Goal: Task Accomplishment & Management: Use online tool/utility

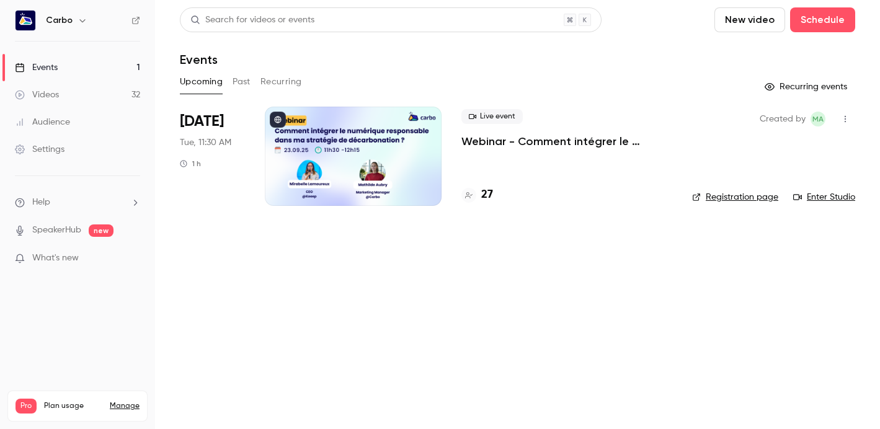
click at [390, 145] on div at bounding box center [353, 156] width 177 height 99
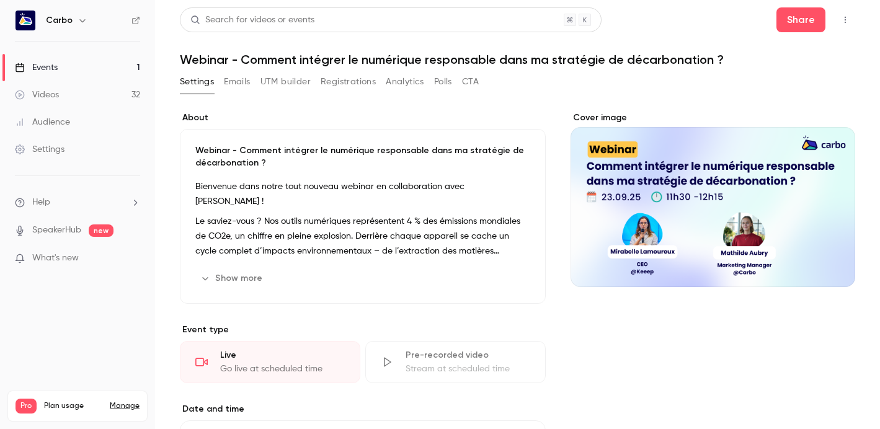
click at [362, 86] on button "Registrations" at bounding box center [348, 82] width 55 height 20
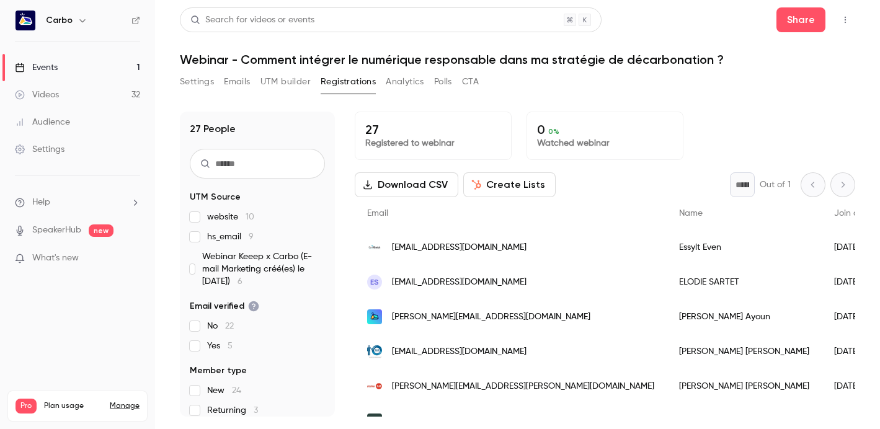
click at [196, 87] on button "Settings" at bounding box center [197, 82] width 34 height 20
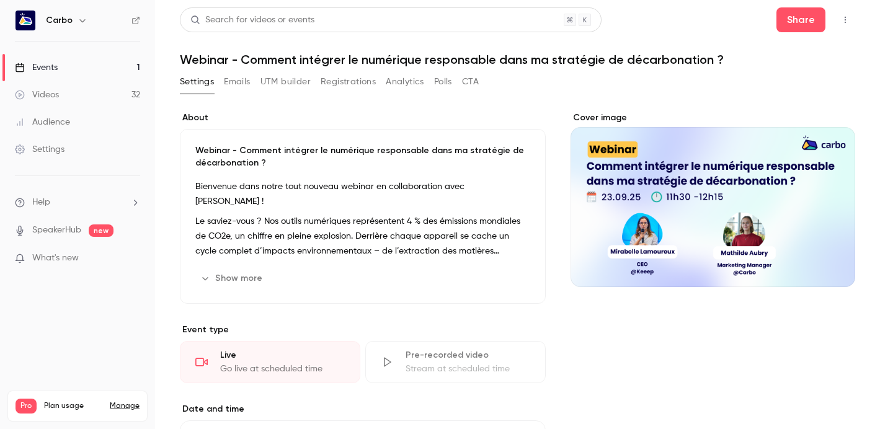
click at [365, 84] on button "Registrations" at bounding box center [348, 82] width 55 height 20
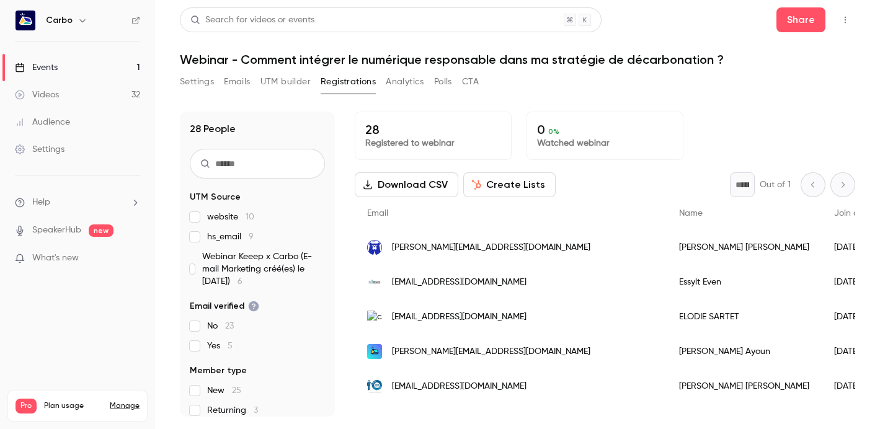
click at [282, 83] on button "UTM builder" at bounding box center [285, 82] width 50 height 20
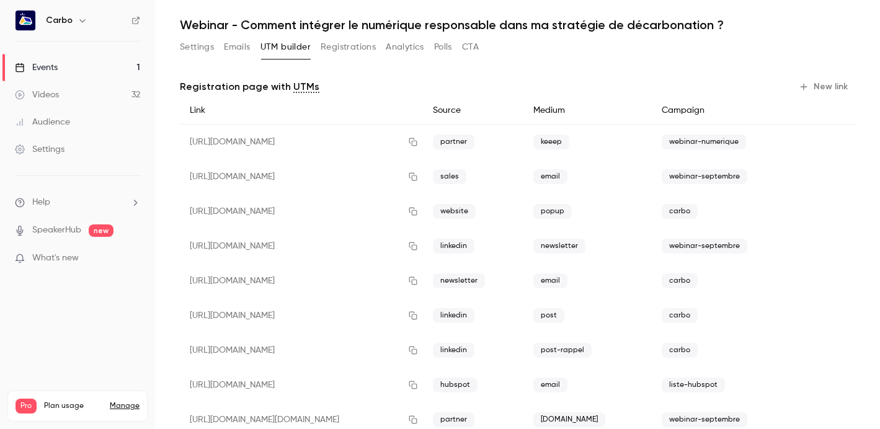
scroll to position [70, 0]
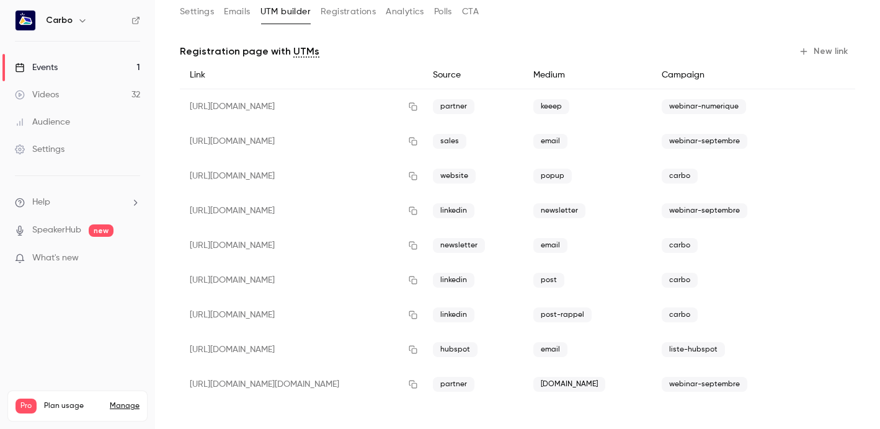
click at [811, 47] on button "New link" at bounding box center [824, 52] width 61 height 20
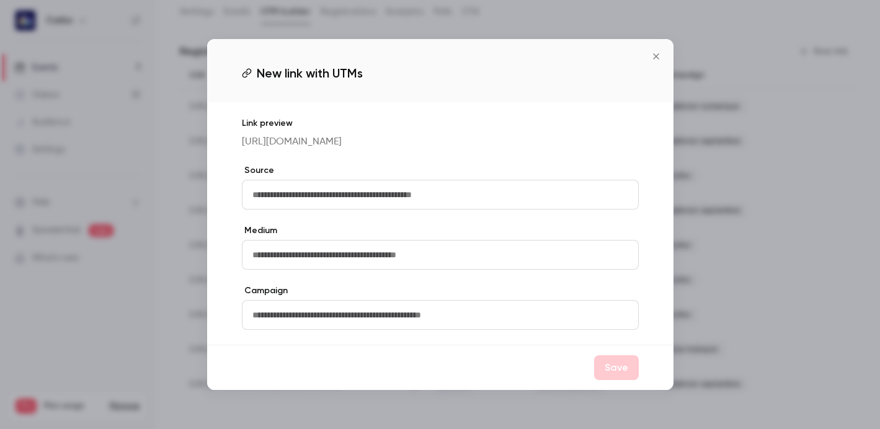
click at [509, 198] on input "text" at bounding box center [440, 195] width 397 height 30
type input "*******"
click at [469, 270] on input "text" at bounding box center [440, 255] width 397 height 30
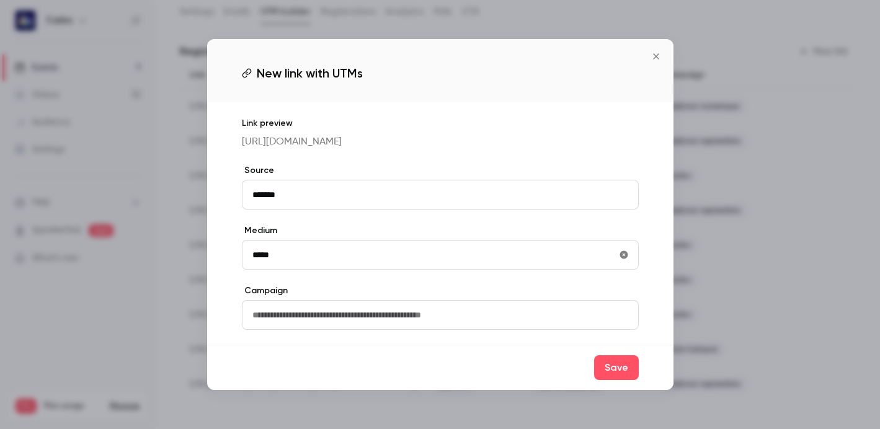
type input "*****"
drag, startPoint x: 409, startPoint y: 331, endPoint x: 404, endPoint y: 336, distance: 7.0
click at [410, 330] on input "text" at bounding box center [440, 315] width 397 height 30
type input "**********"
click at [602, 380] on button "Save" at bounding box center [616, 367] width 45 height 25
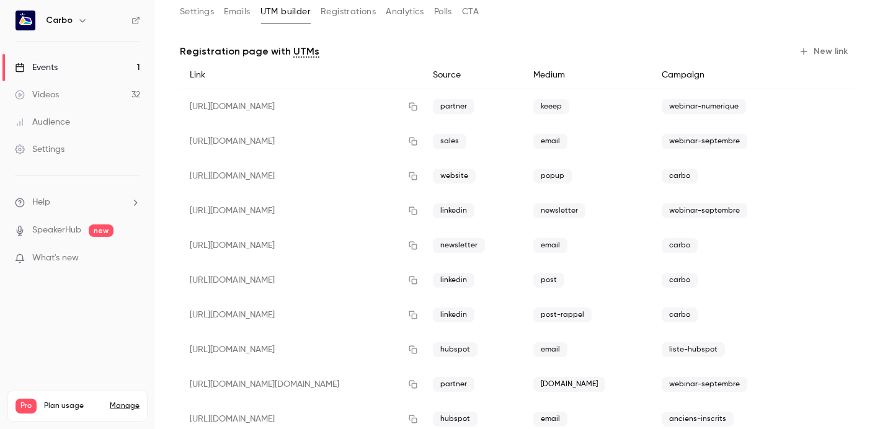
scroll to position [105, 0]
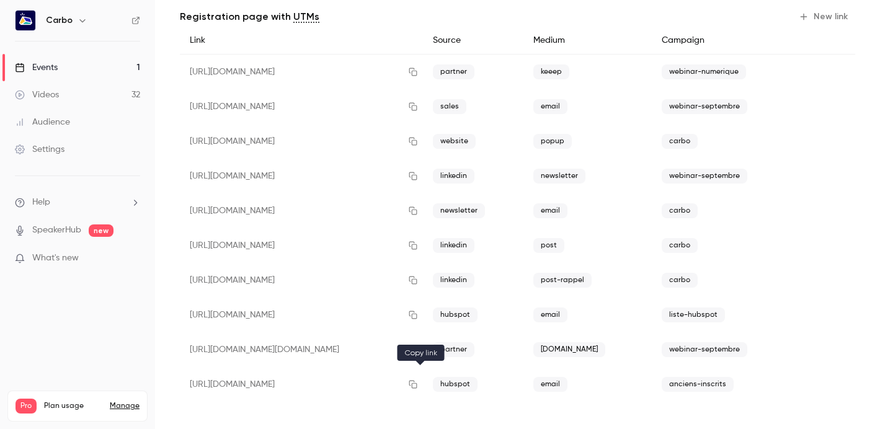
click at [418, 385] on icon "button" at bounding box center [413, 384] width 10 height 9
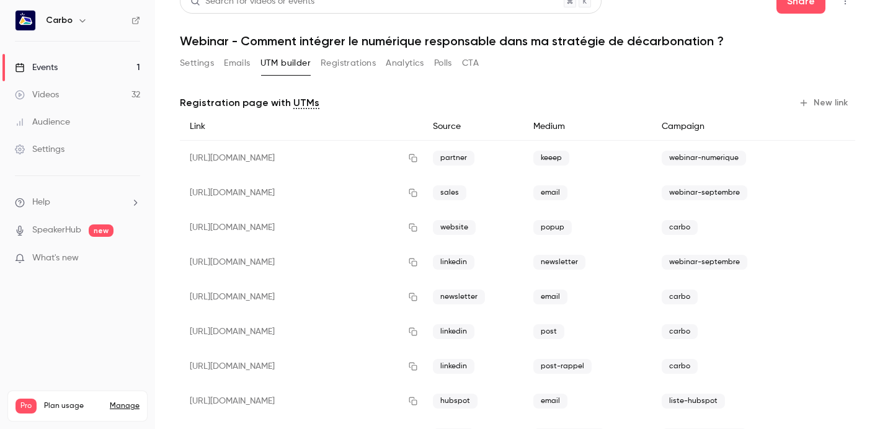
scroll to position [0, 0]
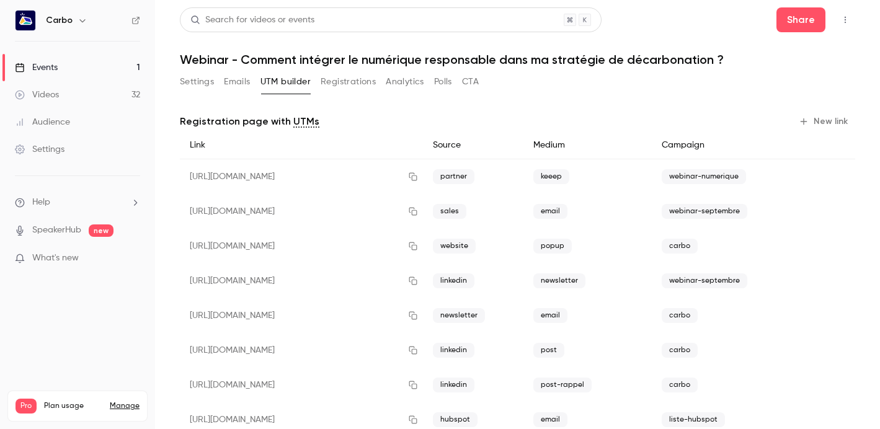
click at [207, 79] on button "Settings" at bounding box center [197, 82] width 34 height 20
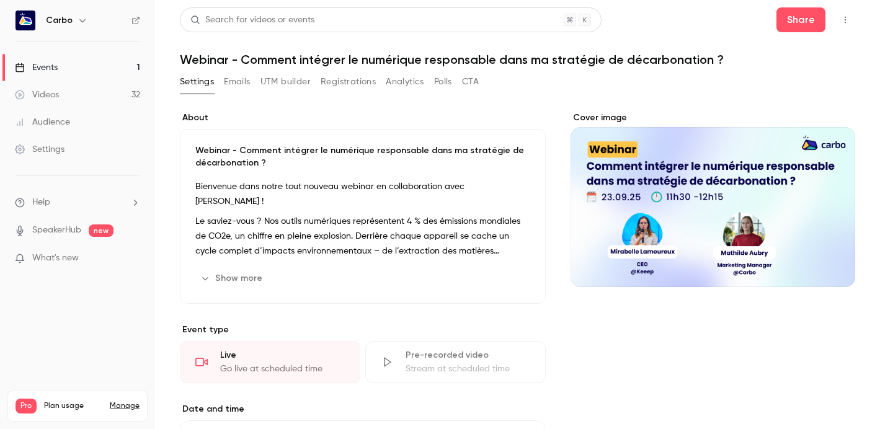
click at [244, 79] on button "Emails" at bounding box center [237, 82] width 26 height 20
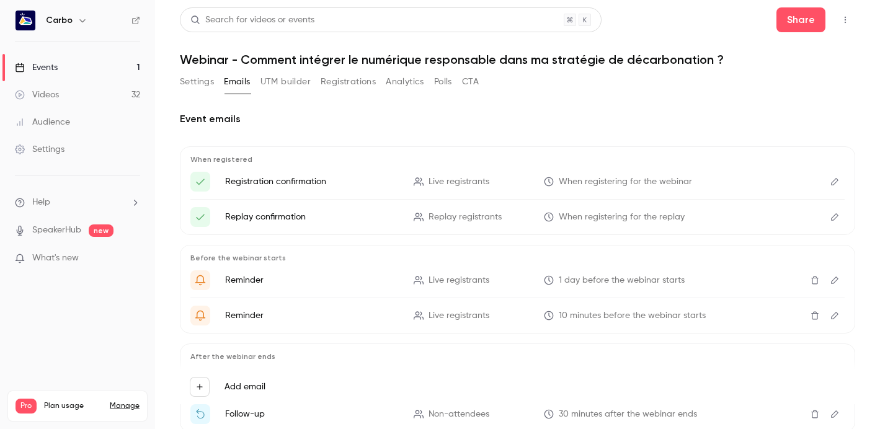
click at [210, 83] on button "Settings" at bounding box center [197, 82] width 34 height 20
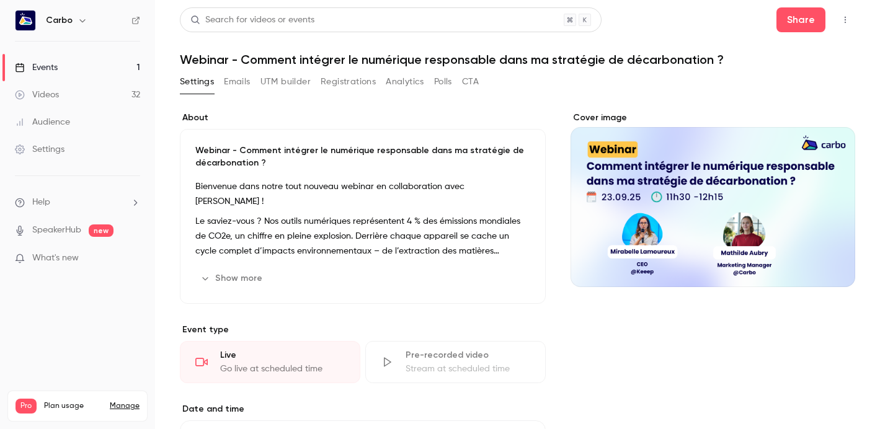
click at [347, 84] on button "Registrations" at bounding box center [348, 82] width 55 height 20
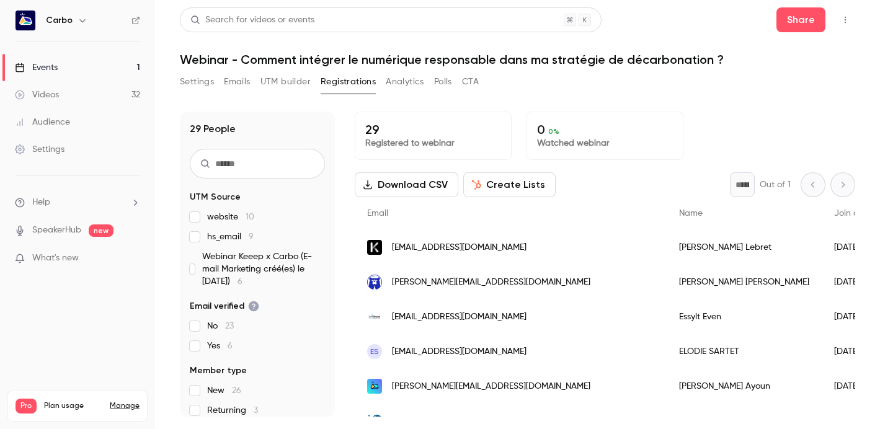
click at [203, 78] on button "Settings" at bounding box center [197, 82] width 34 height 20
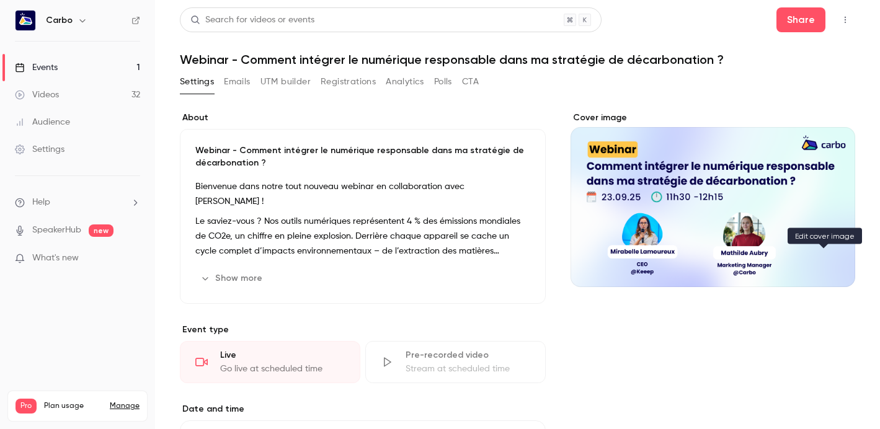
click at [830, 267] on button "Cover image" at bounding box center [833, 264] width 25 height 25
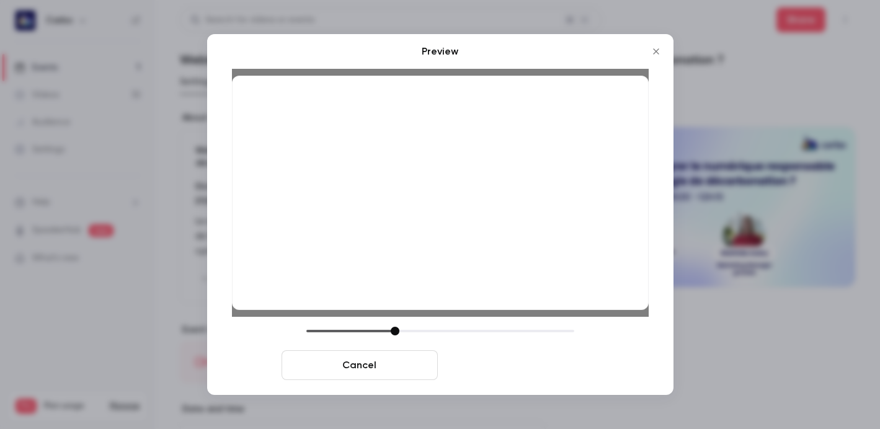
click at [535, 370] on button "Save cover" at bounding box center [521, 365] width 156 height 30
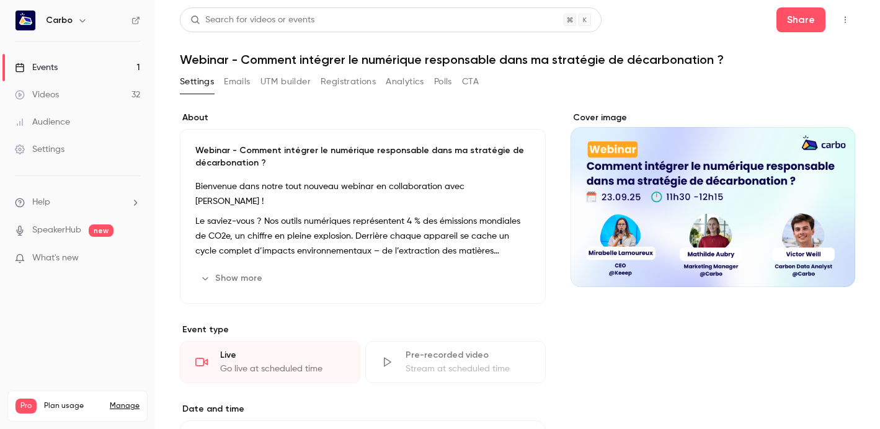
click at [231, 275] on button "Show more" at bounding box center [232, 279] width 74 height 20
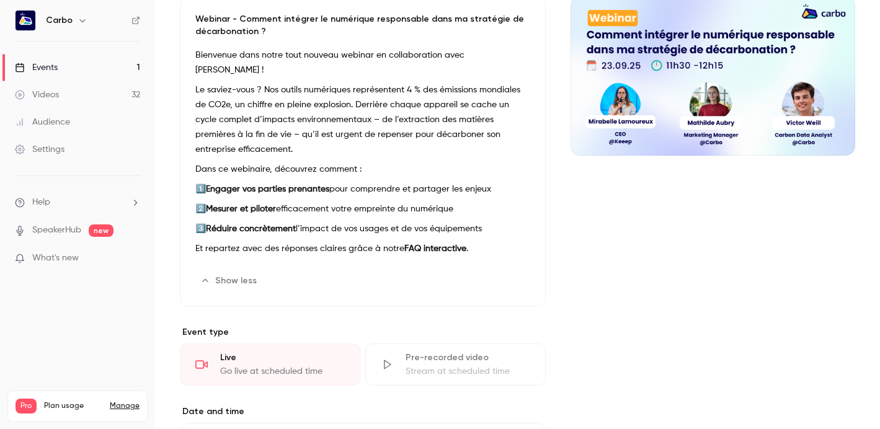
click at [726, 296] on div "Cover image" at bounding box center [713, 374] width 285 height 788
